Goal: Task Accomplishment & Management: Manage account settings

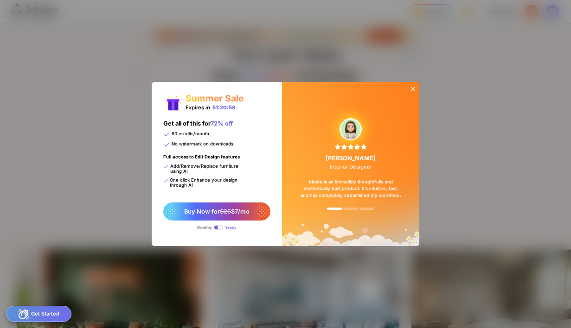
click at [415, 88] on icon at bounding box center [412, 88] width 7 height 7
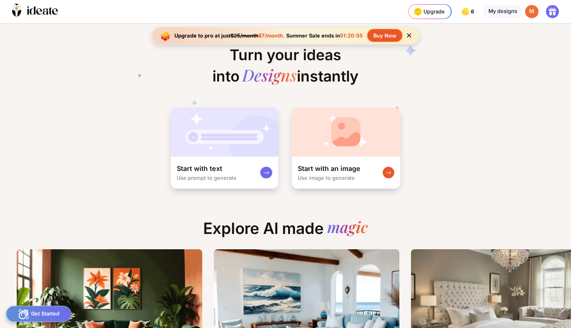
click at [534, 13] on div "M" at bounding box center [531, 11] width 13 height 13
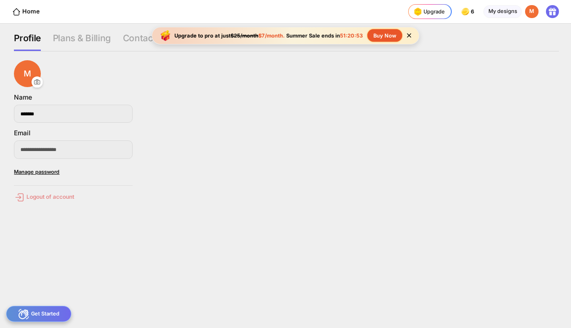
click at [78, 200] on div "Logout of account" at bounding box center [73, 197] width 119 height 11
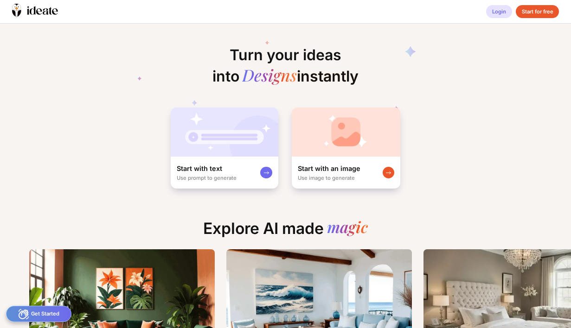
click at [499, 14] on div "Login" at bounding box center [499, 11] width 26 height 13
